Goal: Submit feedback/report problem

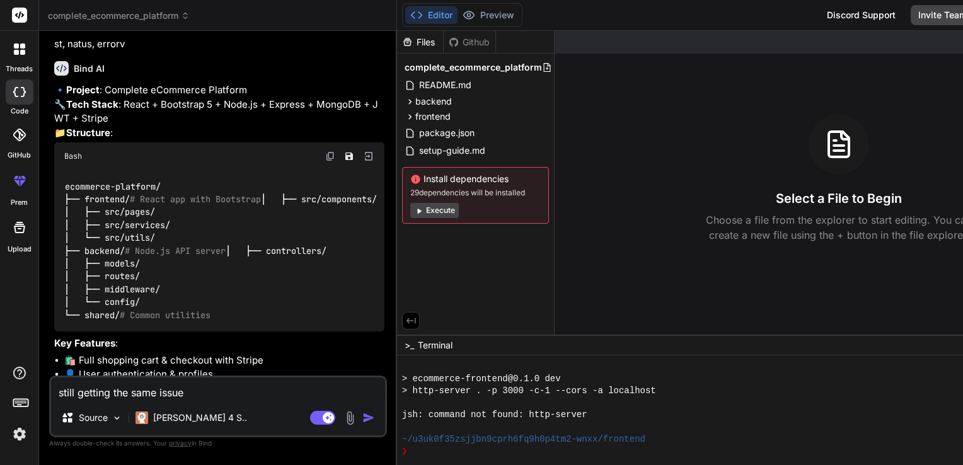
scroll to position [490, 0]
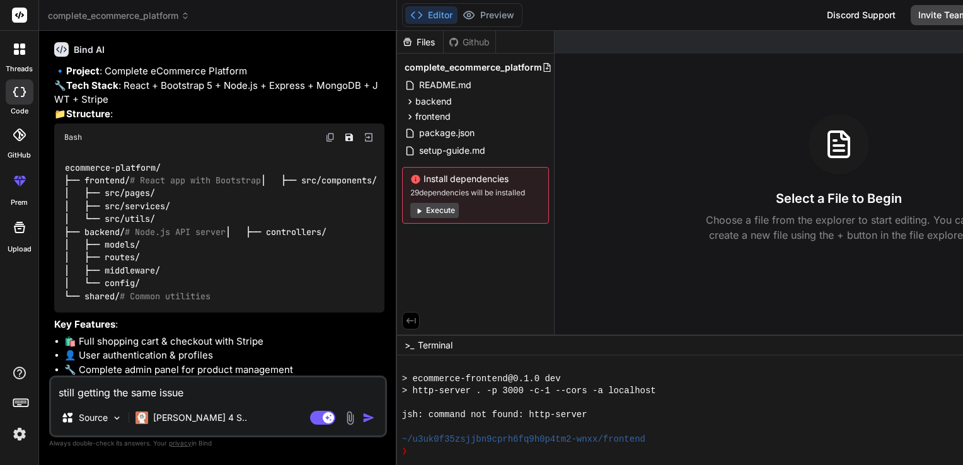
click at [192, 396] on textarea "still getting the same issue" at bounding box center [218, 388] width 334 height 23
type textarea "still getting the same issu"
type textarea "x"
type textarea "still getting the same iss"
type textarea "x"
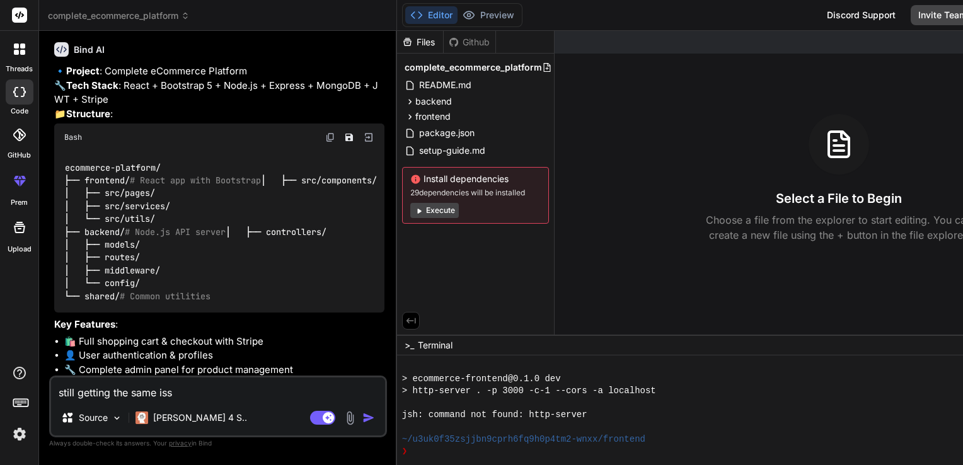
type textarea "still getting the same is"
type textarea "x"
type textarea "still getting the same i"
type textarea "x"
type textarea "still getting the same"
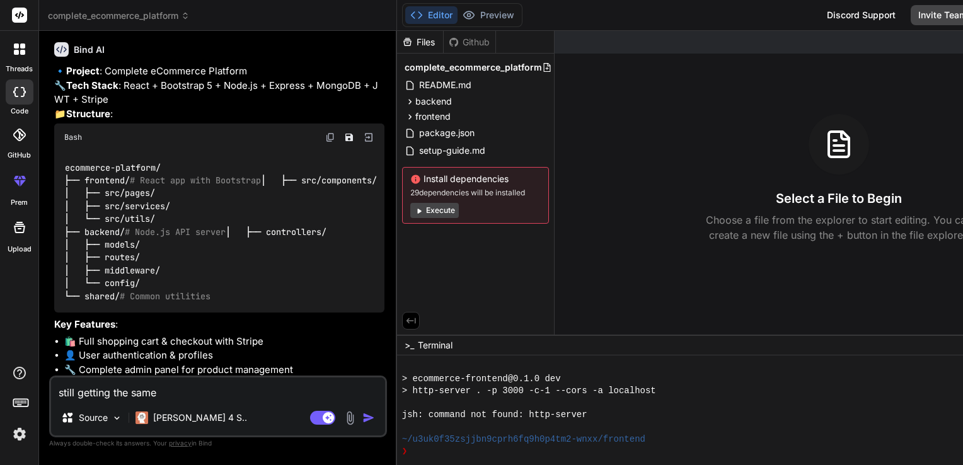
type textarea "x"
type textarea "still getting the same"
type textarea "x"
type textarea "still getting the [PERSON_NAME]"
type textarea "x"
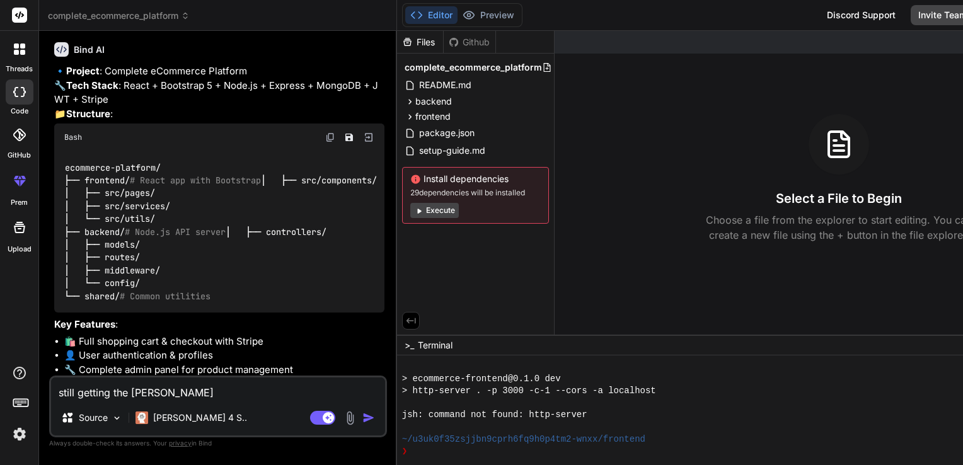
type textarea "still getting the sa"
type textarea "x"
type textarea "still getting the s"
type textarea "x"
type textarea "still getting the"
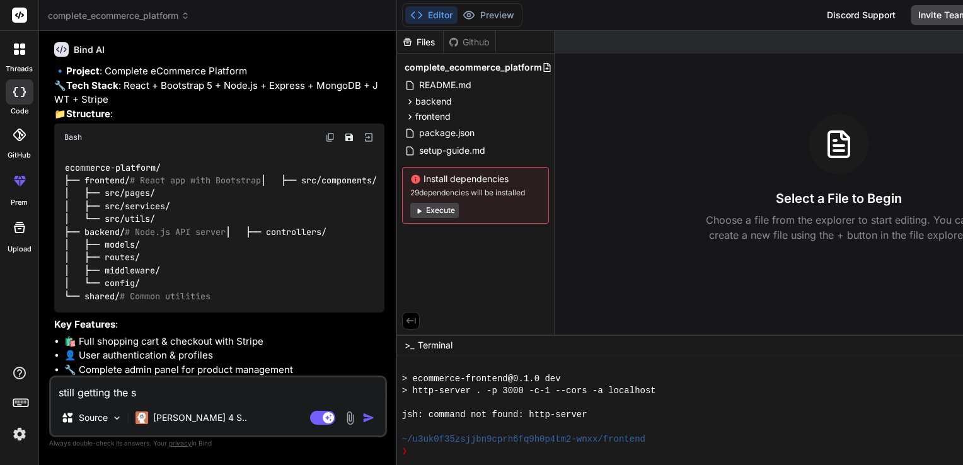
type textarea "x"
type textarea "still getting the"
type textarea "x"
type textarea "still getting th"
type textarea "x"
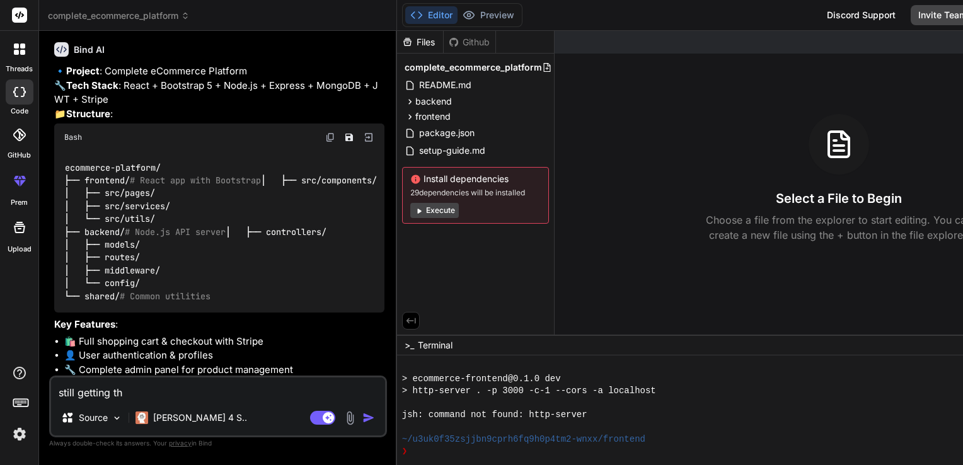
type textarea "still getting t"
type textarea "x"
type textarea "still getting"
type textarea "x"
type textarea "still getting"
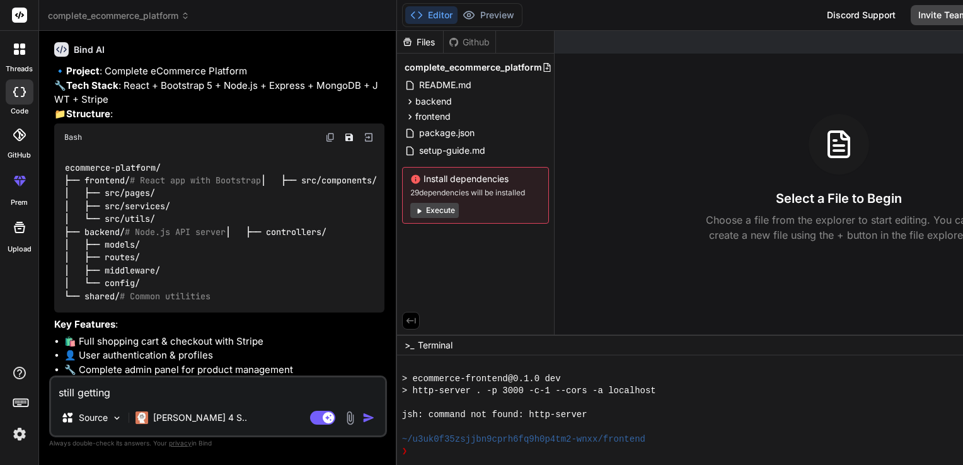
type textarea "x"
type textarea "still gettin"
type textarea "x"
type textarea "still getti"
type textarea "x"
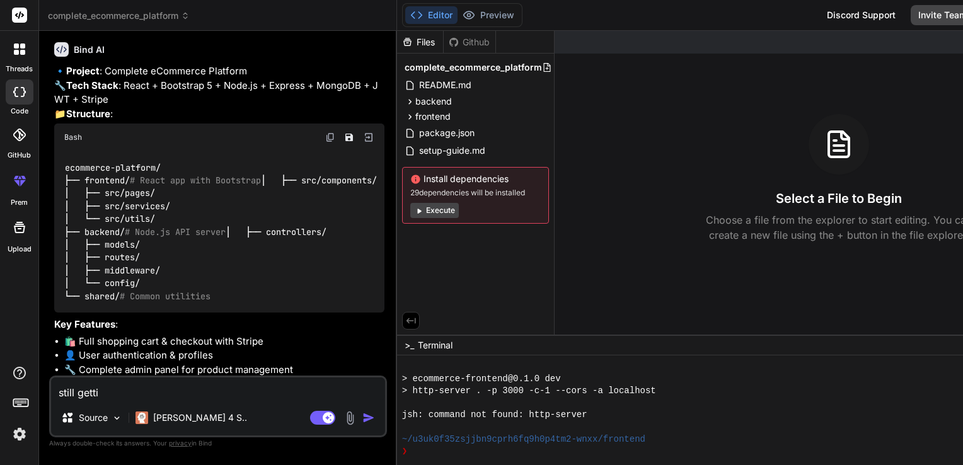
type textarea "still gett"
type textarea "x"
type textarea "still get"
type textarea "x"
type textarea "still ge"
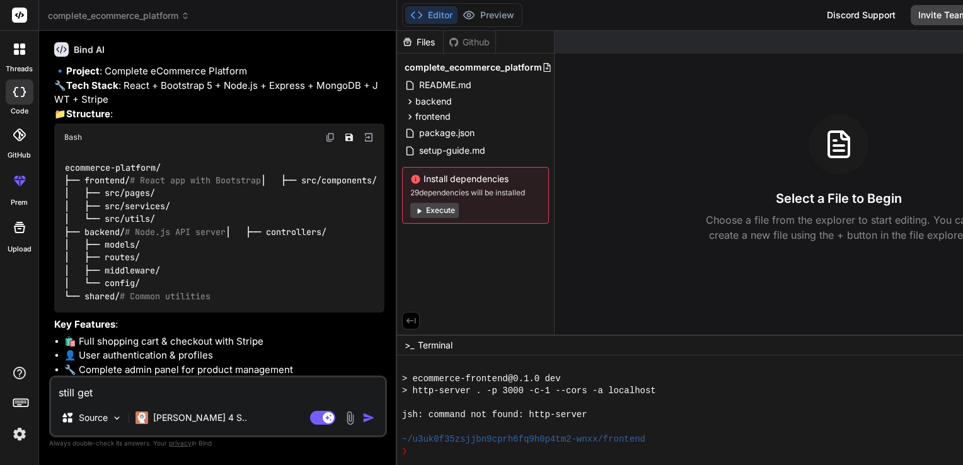
type textarea "x"
type textarea "still g"
type textarea "x"
type textarea "still"
type textarea "x"
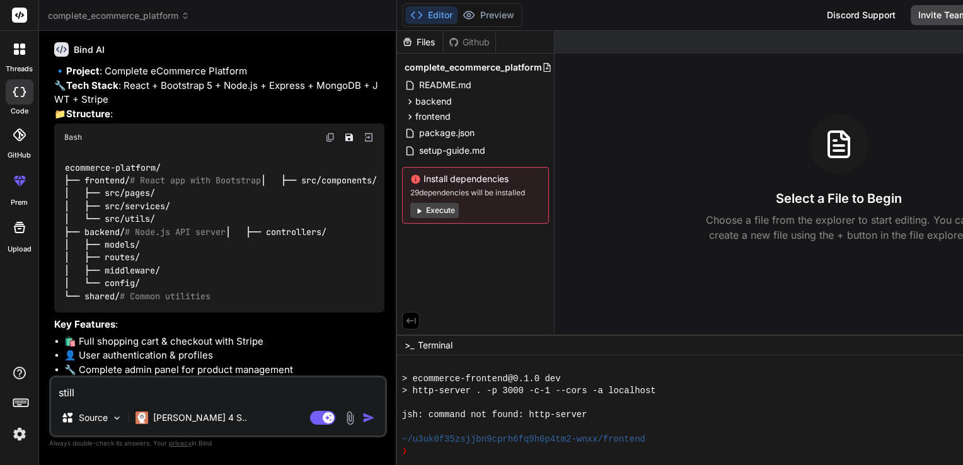
type textarea "still"
type textarea "x"
type textarea "stil"
type textarea "x"
type textarea "sti"
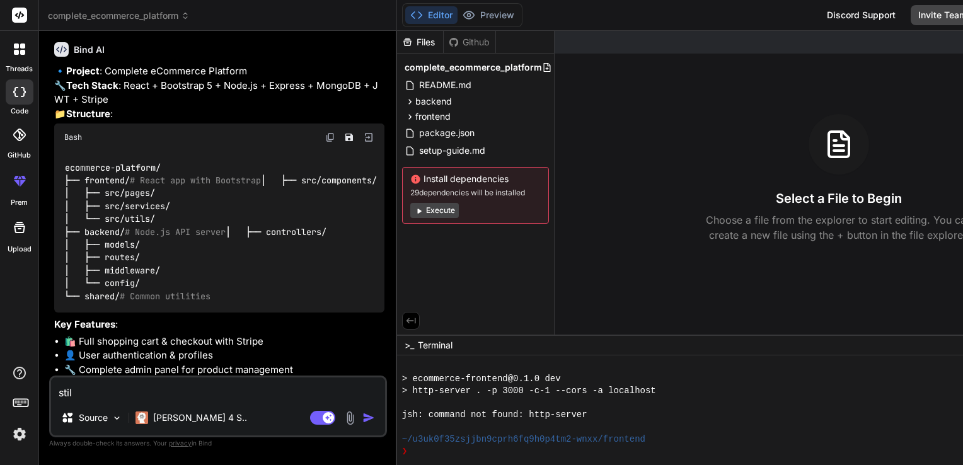
type textarea "x"
type textarea "st"
type textarea "x"
type textarea "s"
type textarea "x"
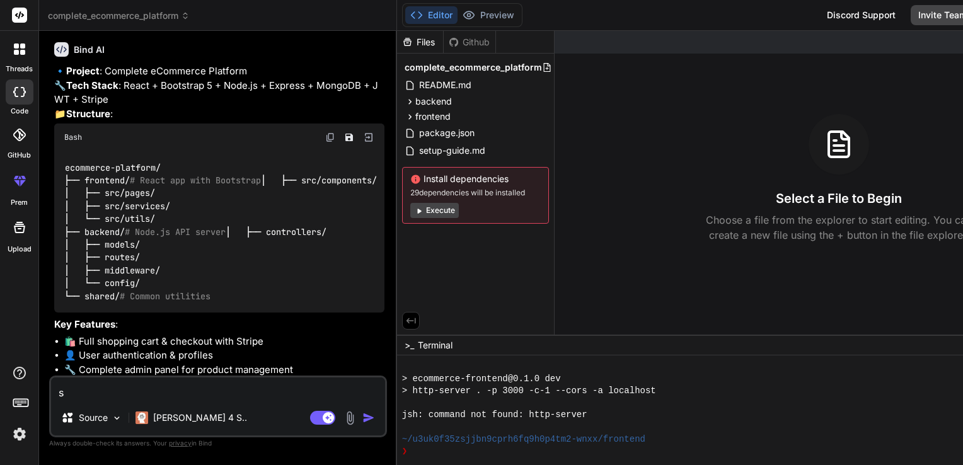
type textarea "x"
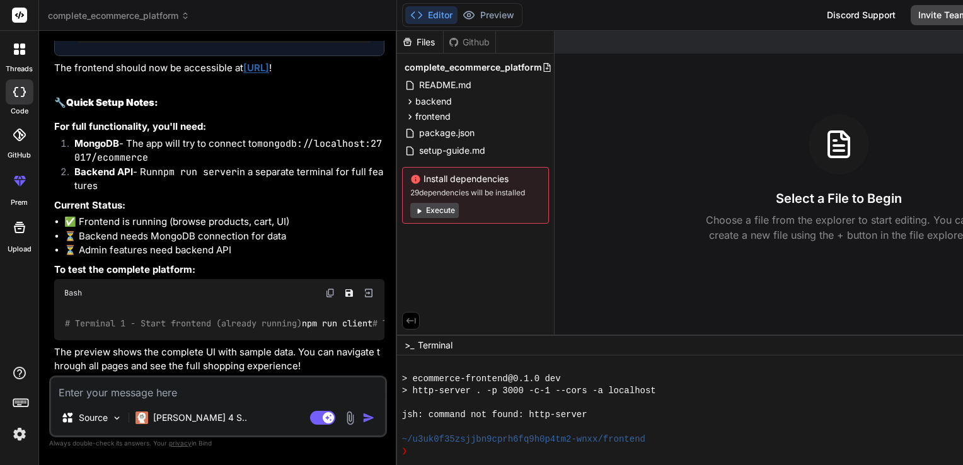
scroll to position [2796, 0]
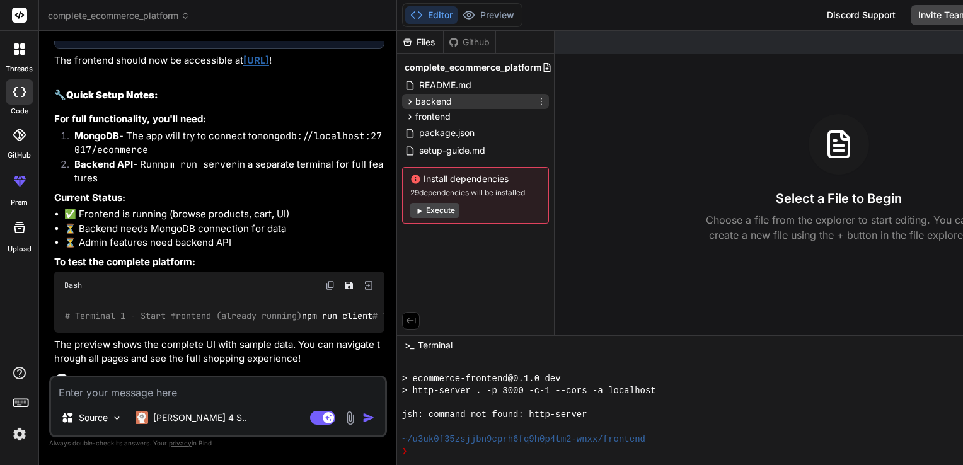
click at [415, 103] on span "backend" at bounding box center [433, 101] width 37 height 13
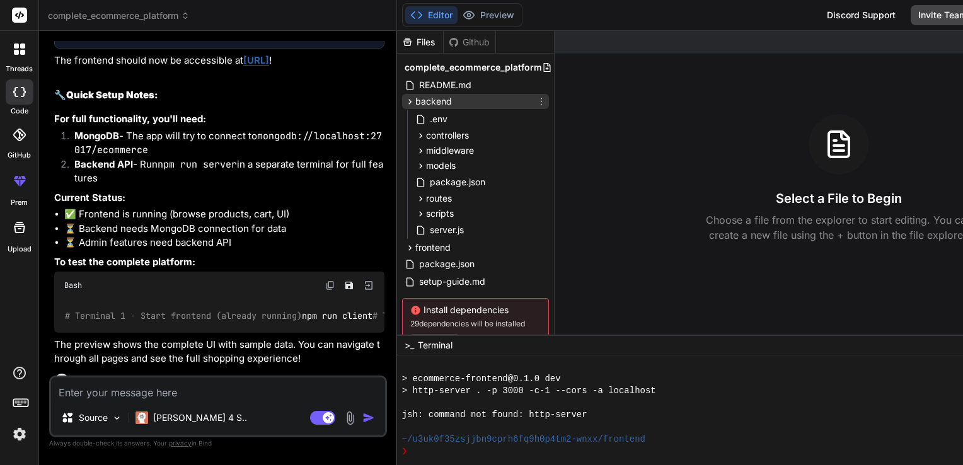
click at [415, 103] on span "backend" at bounding box center [433, 101] width 37 height 13
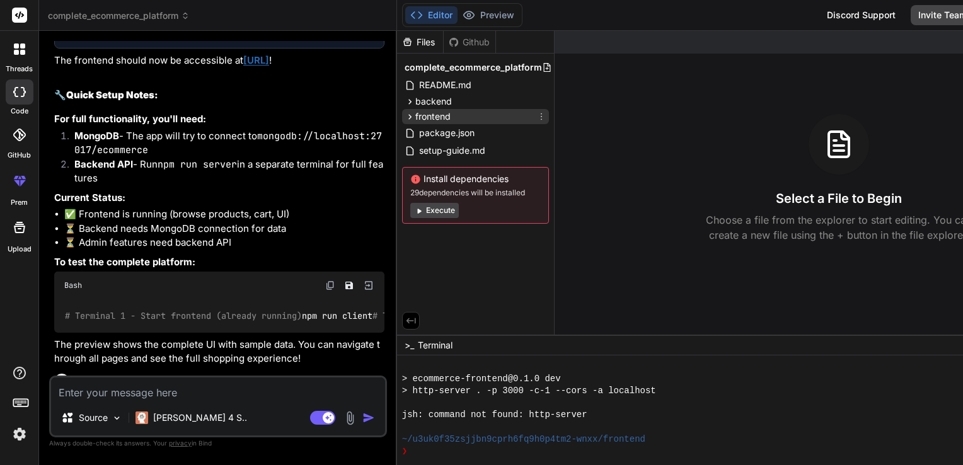
click at [415, 114] on span "frontend" at bounding box center [432, 116] width 35 height 13
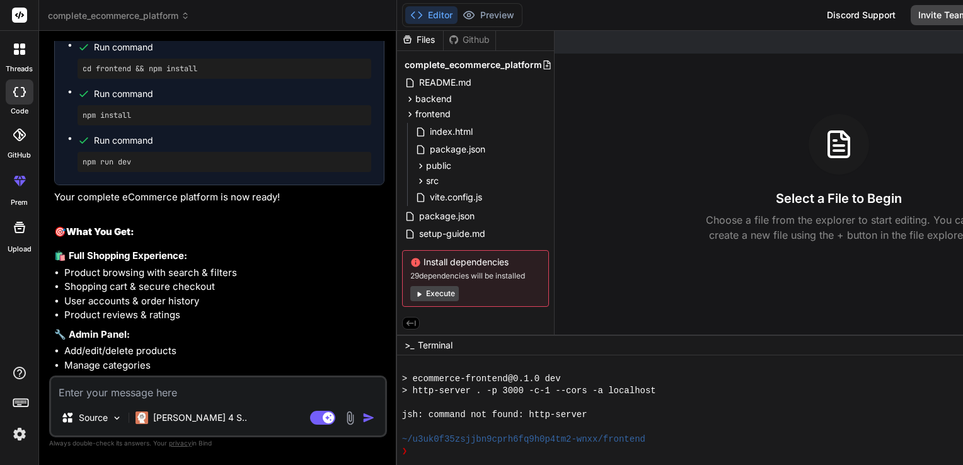
scroll to position [1948, 0]
